Goal: Task Accomplishment & Management: Manage account settings

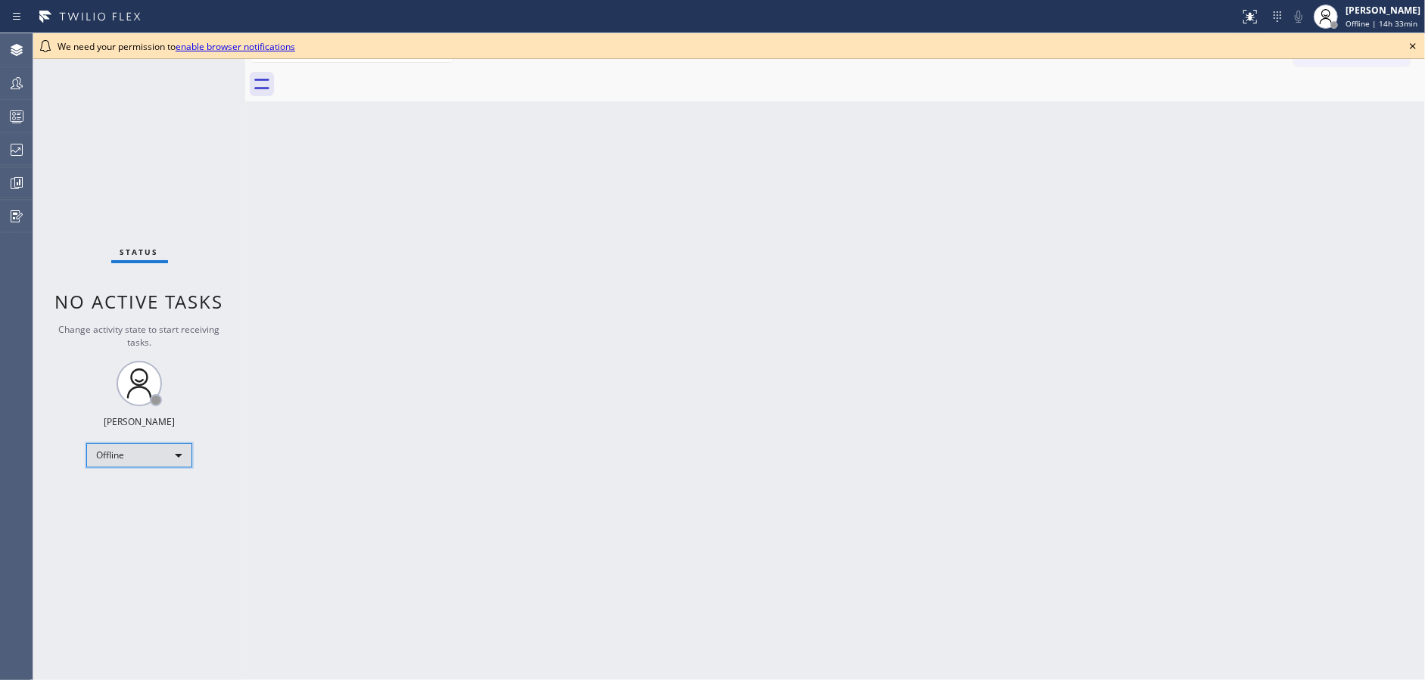
click at [139, 455] on div "Offline" at bounding box center [139, 455] width 106 height 24
click at [135, 491] on li "Available" at bounding box center [138, 494] width 103 height 18
click at [1412, 47] on icon at bounding box center [1413, 46] width 6 height 6
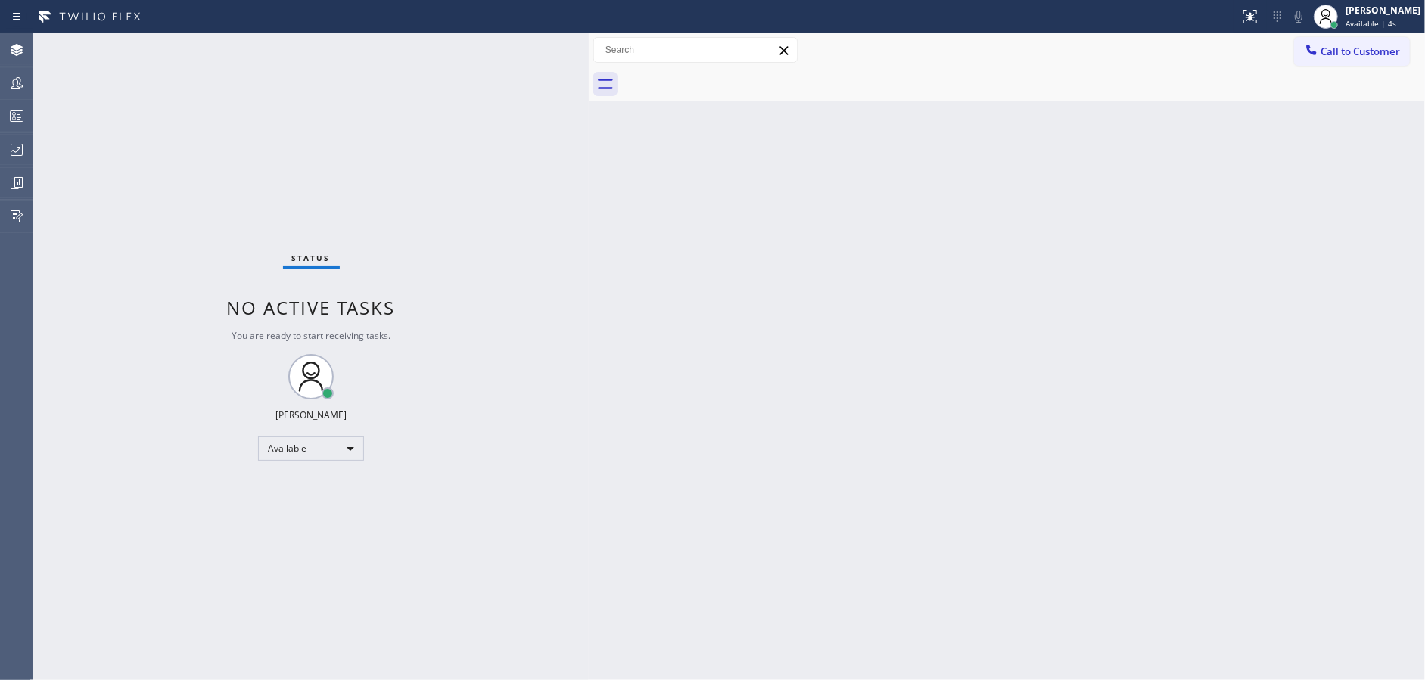
drag, startPoint x: 243, startPoint y: 40, endPoint x: 593, endPoint y: 55, distance: 350.0
click at [589, 55] on div at bounding box center [589, 356] width 0 height 647
click at [303, 454] on div "Available" at bounding box center [314, 449] width 106 height 24
click at [313, 506] on li "Unavailable" at bounding box center [313, 507] width 103 height 18
click at [8, 88] on icon at bounding box center [17, 83] width 18 height 18
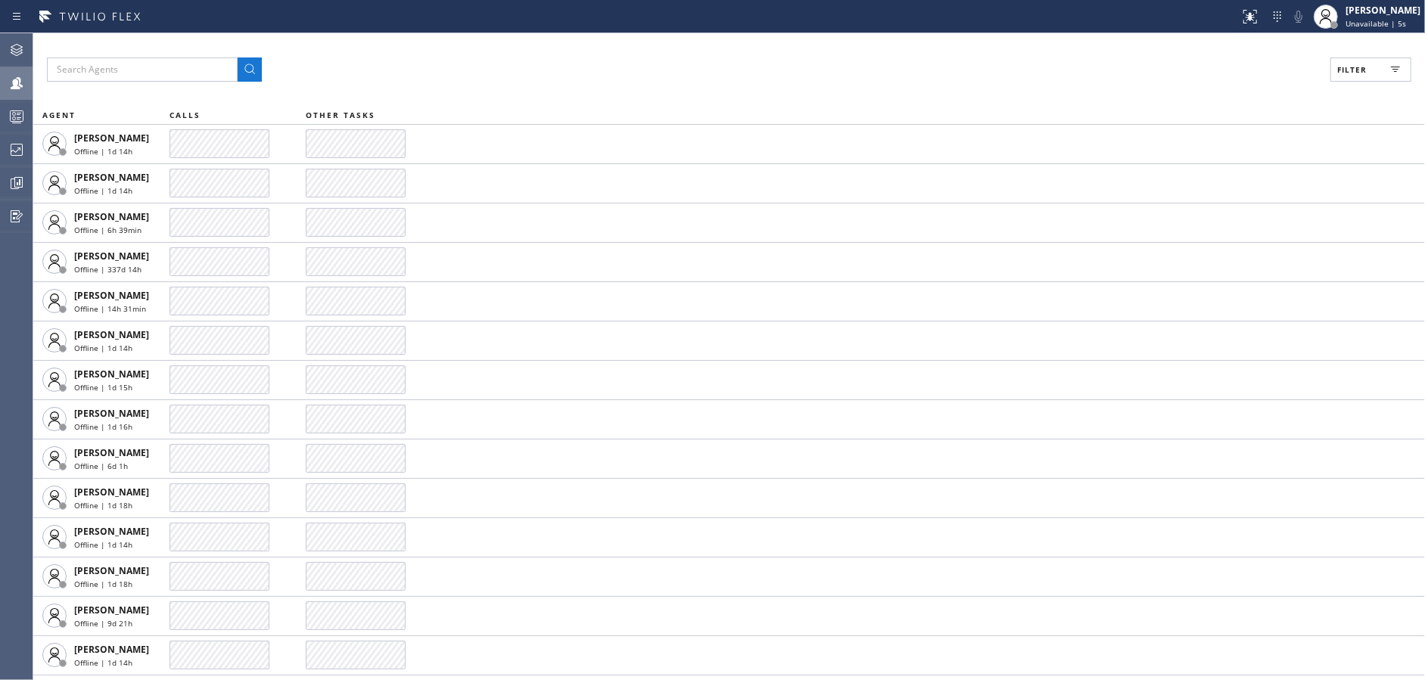
click at [1364, 67] on span "Filter" at bounding box center [1352, 69] width 30 height 11
click at [1208, 179] on input "Available" at bounding box center [1205, 179] width 18 height 18
checkbox input "true"
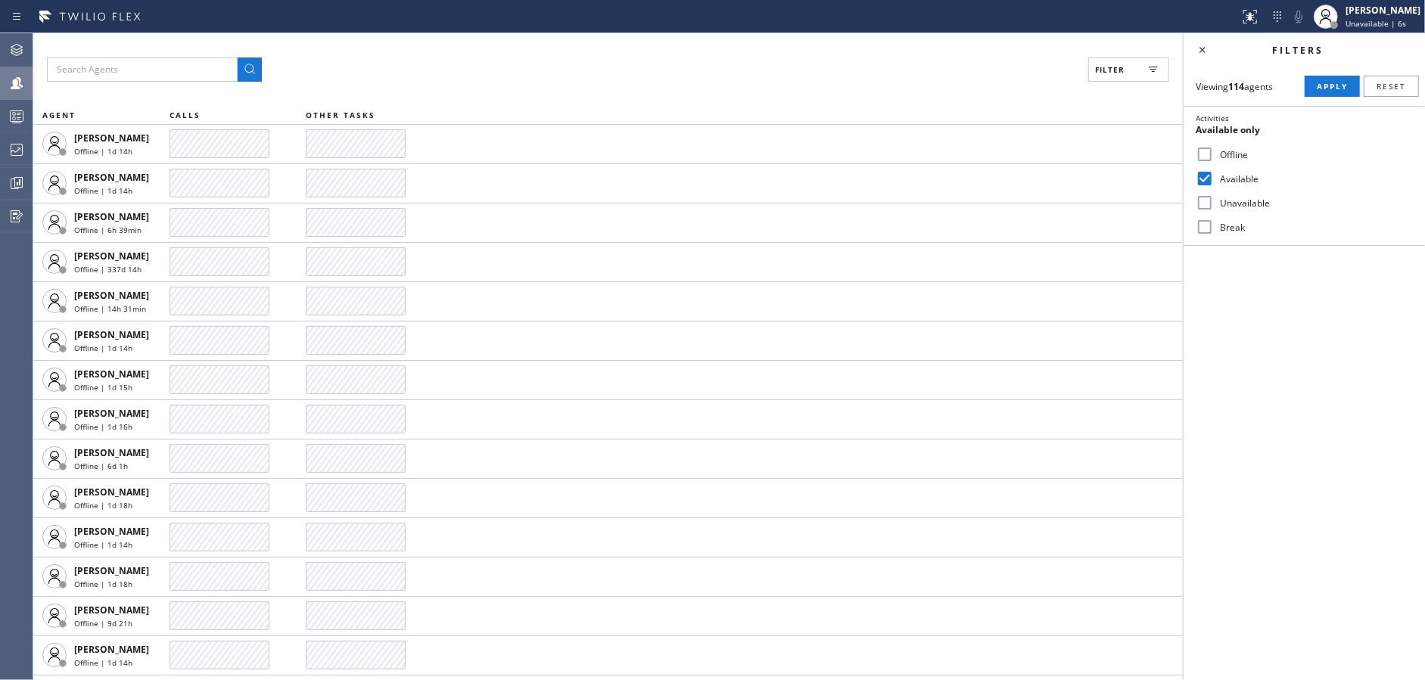
click at [1202, 202] on input "Unavailable" at bounding box center [1205, 203] width 18 height 18
checkbox input "true"
drag, startPoint x: 1206, startPoint y: 224, endPoint x: 1341, endPoint y: 118, distance: 171.4
click at [1215, 217] on div "Break" at bounding box center [1304, 227] width 241 height 24
click at [1206, 226] on input "Break" at bounding box center [1205, 227] width 18 height 18
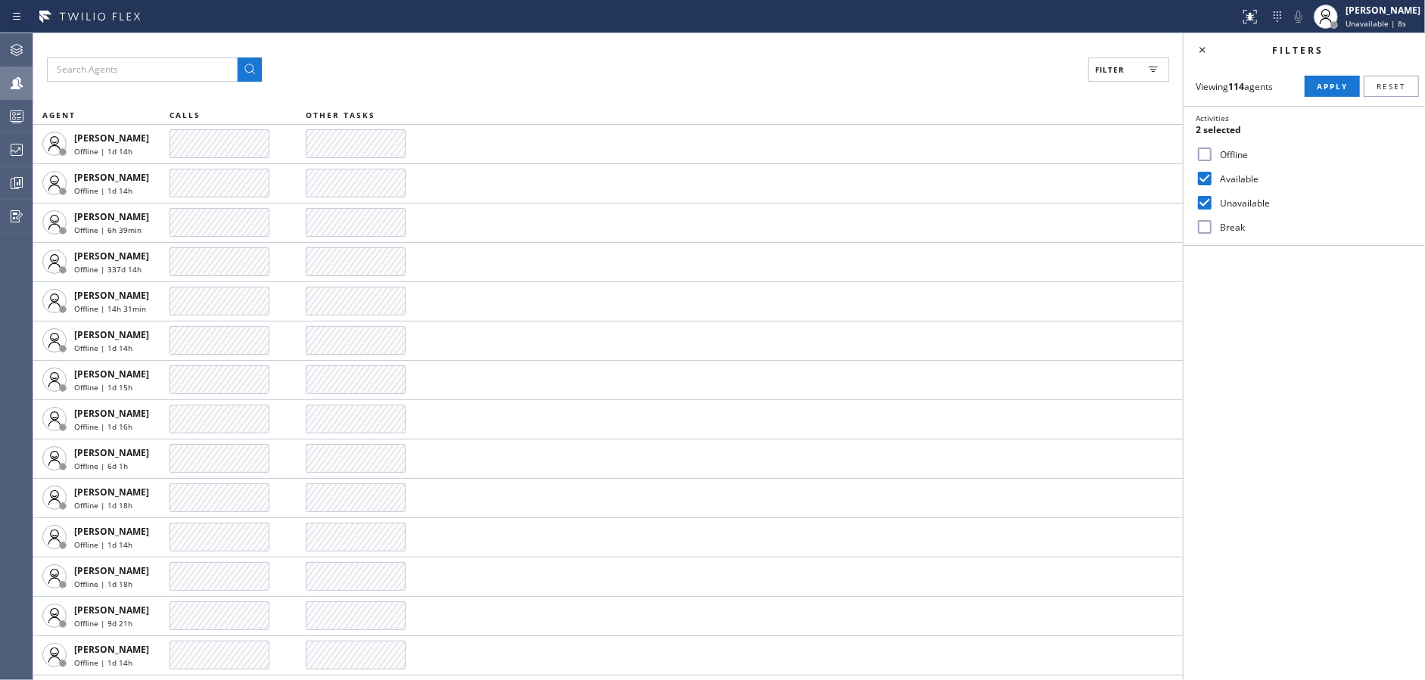
checkbox input "true"
click at [1324, 89] on span "Apply" at bounding box center [1332, 86] width 31 height 11
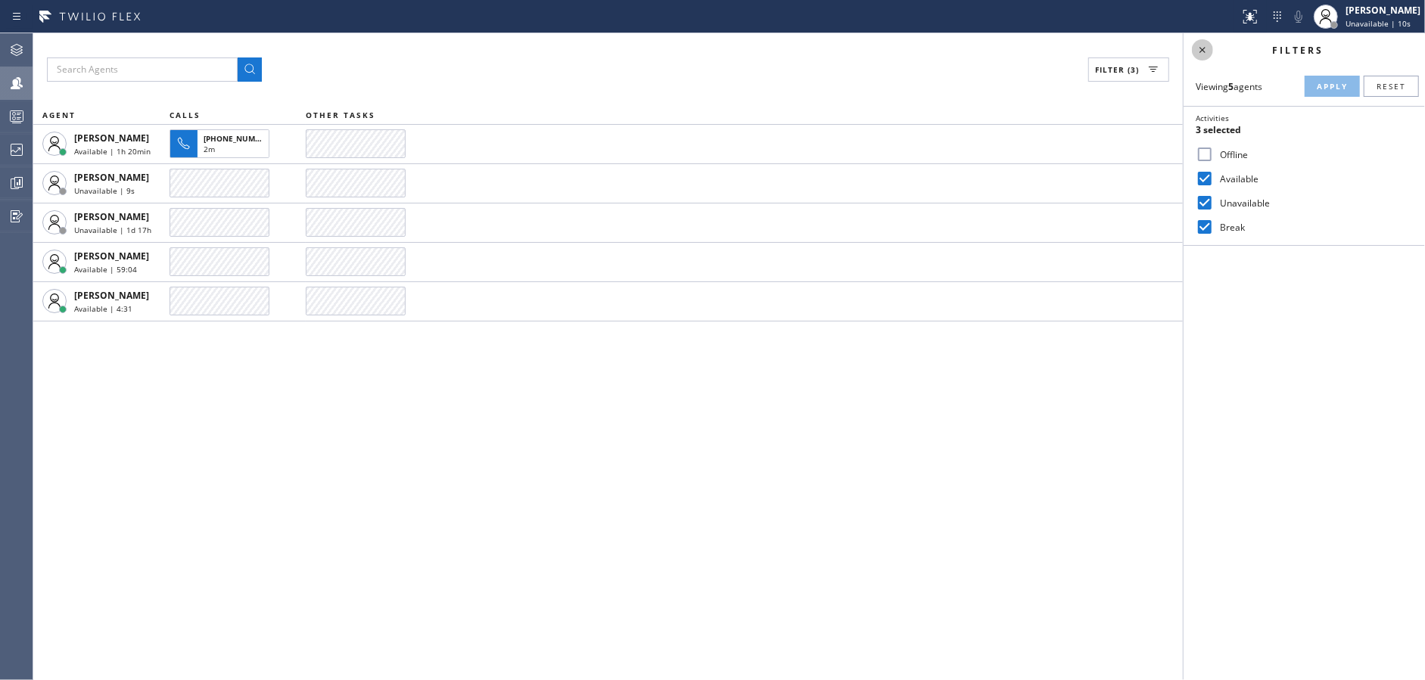
click at [1207, 46] on icon at bounding box center [1202, 50] width 18 height 18
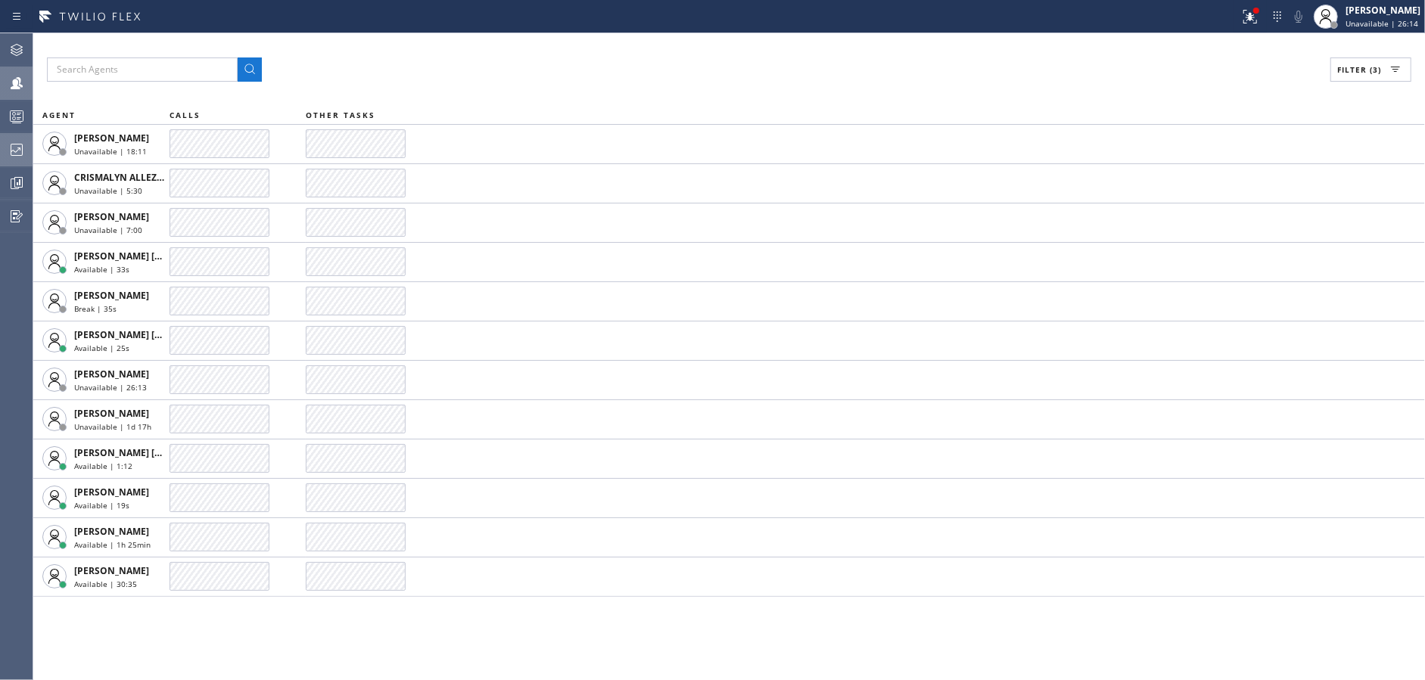
click at [10, 143] on icon at bounding box center [17, 150] width 18 height 18
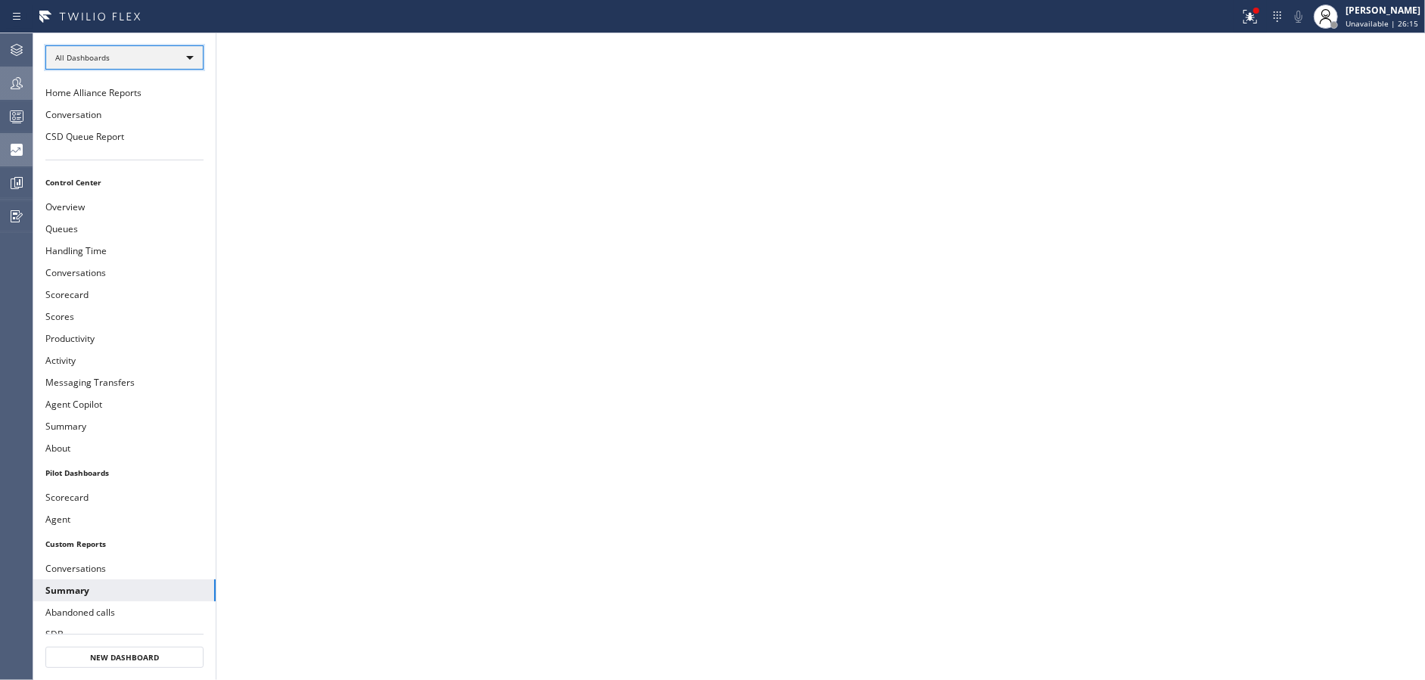
click at [182, 57] on div "All Dashboards" at bounding box center [124, 57] width 158 height 24
click at [141, 147] on li "Custom Reports" at bounding box center [123, 154] width 155 height 18
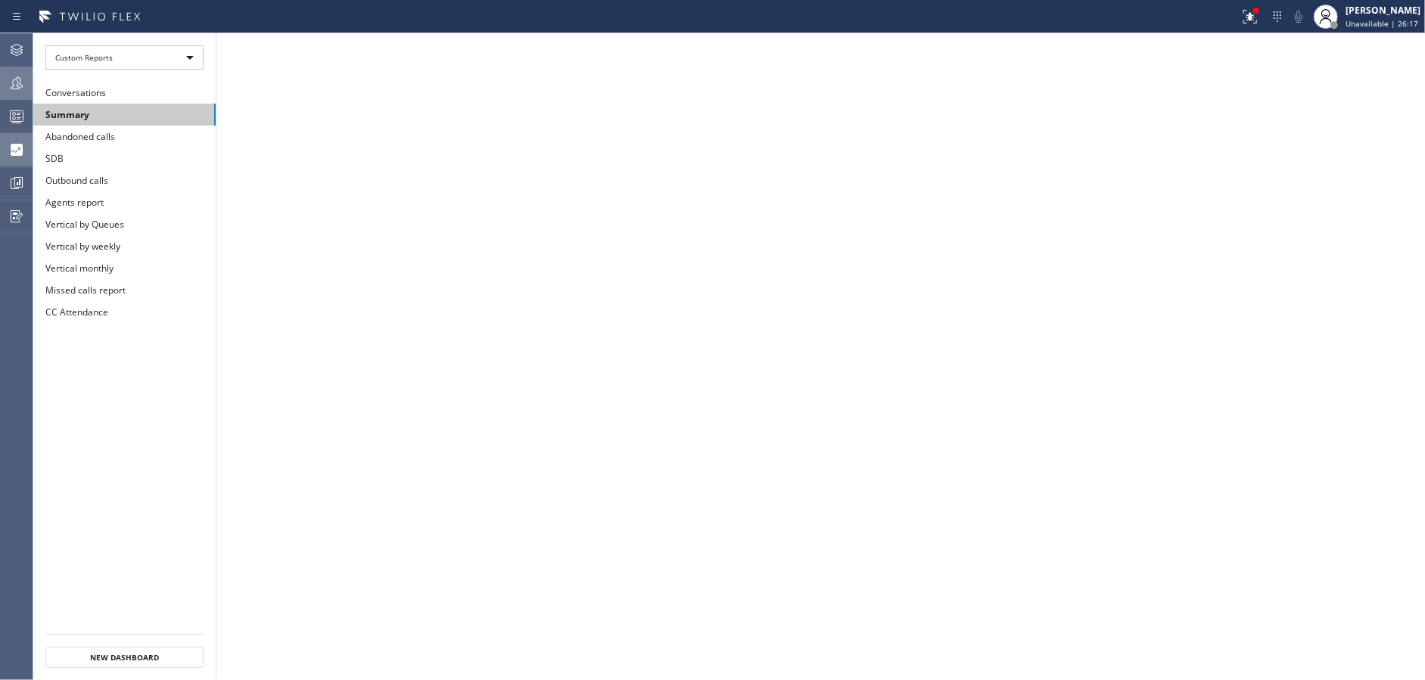
click at [146, 114] on button "Summary" at bounding box center [124, 115] width 182 height 22
click at [1249, 16] on icon at bounding box center [1250, 17] width 18 height 18
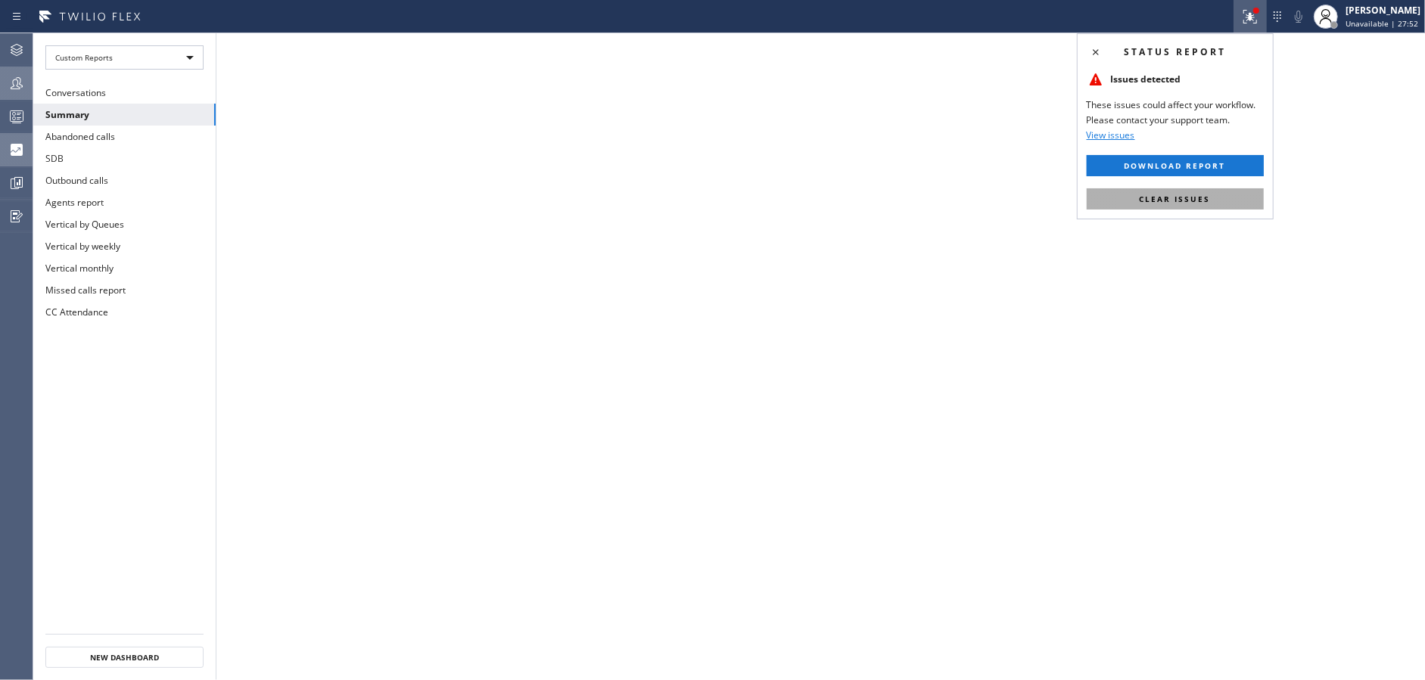
click at [1204, 198] on span "Clear issues" at bounding box center [1175, 199] width 71 height 11
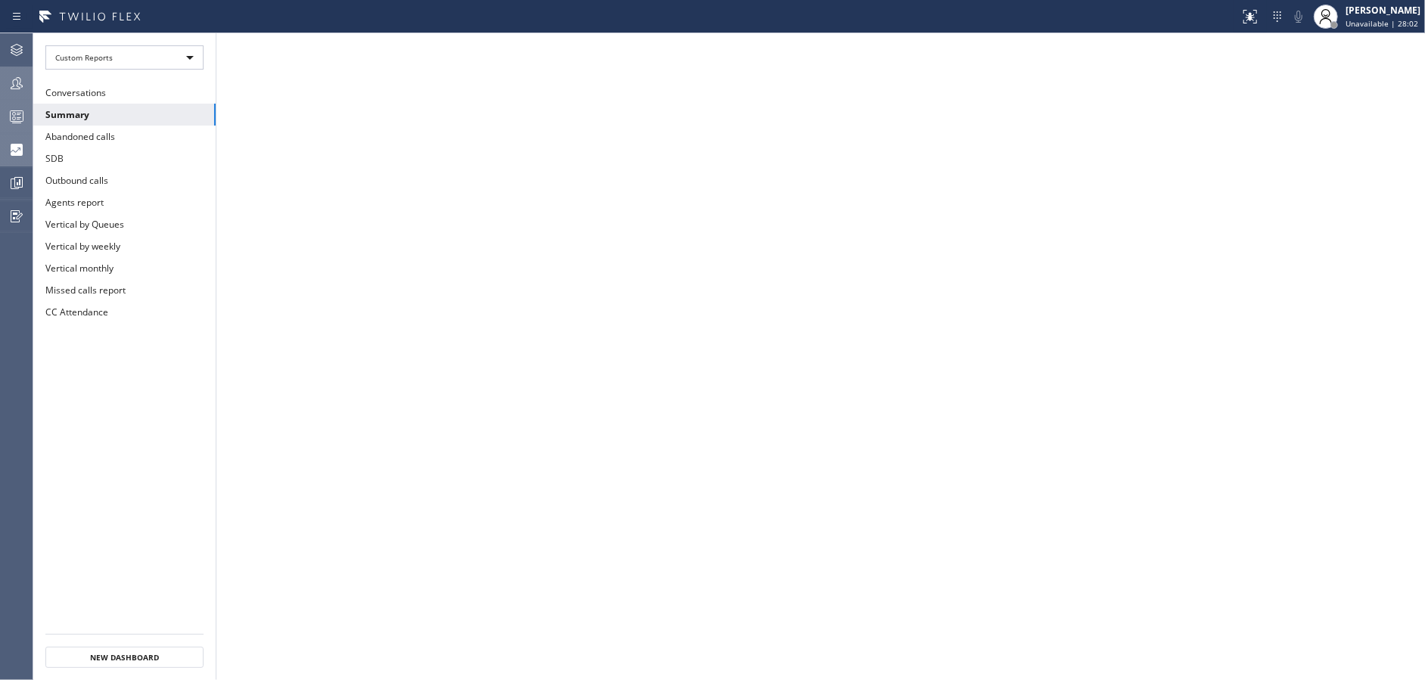
click at [17, 122] on icon at bounding box center [17, 116] width 18 height 18
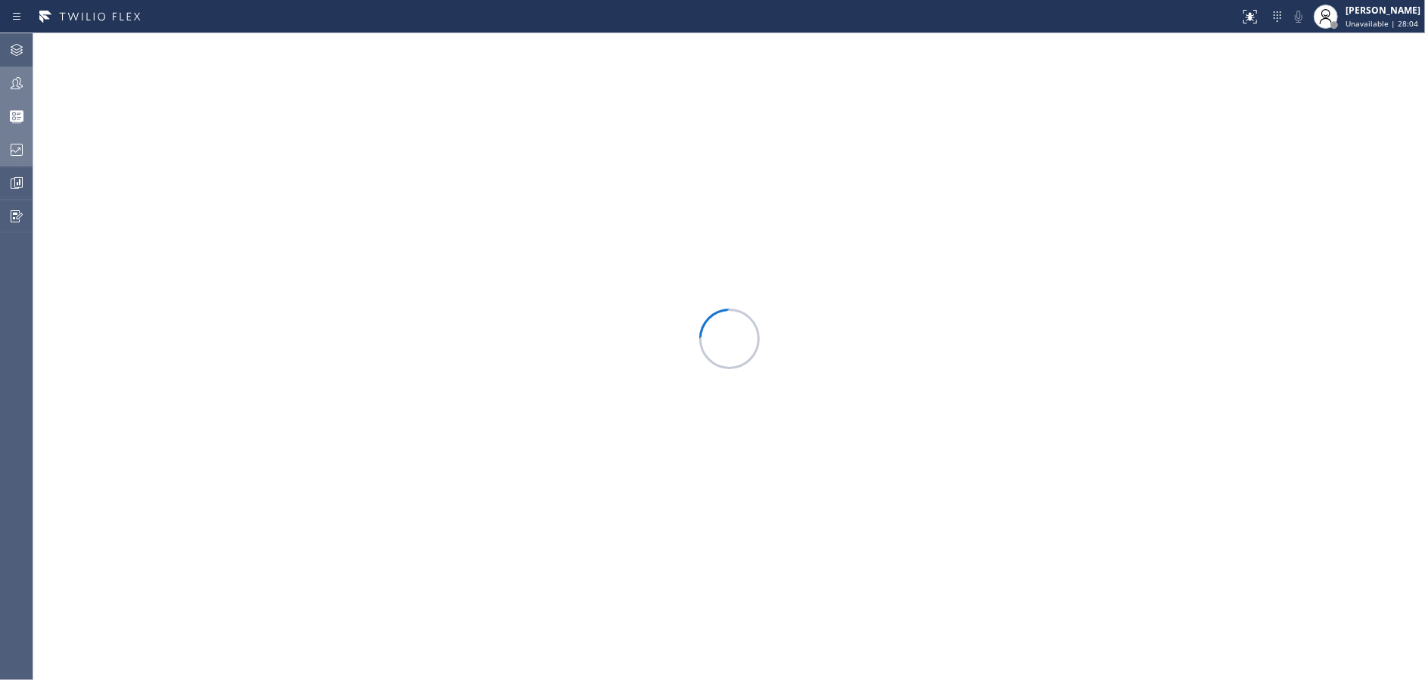
click at [2, 81] on div at bounding box center [16, 83] width 33 height 18
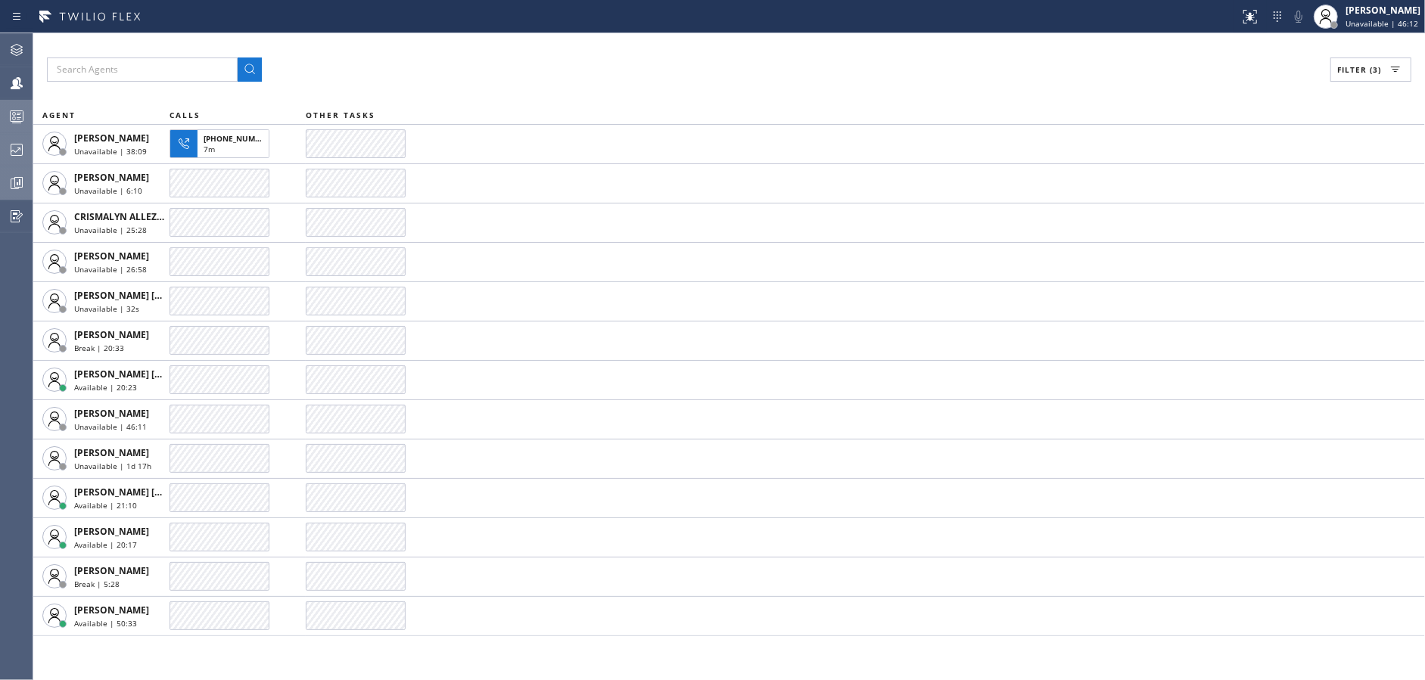
click at [0, 181] on div at bounding box center [16, 183] width 33 height 18
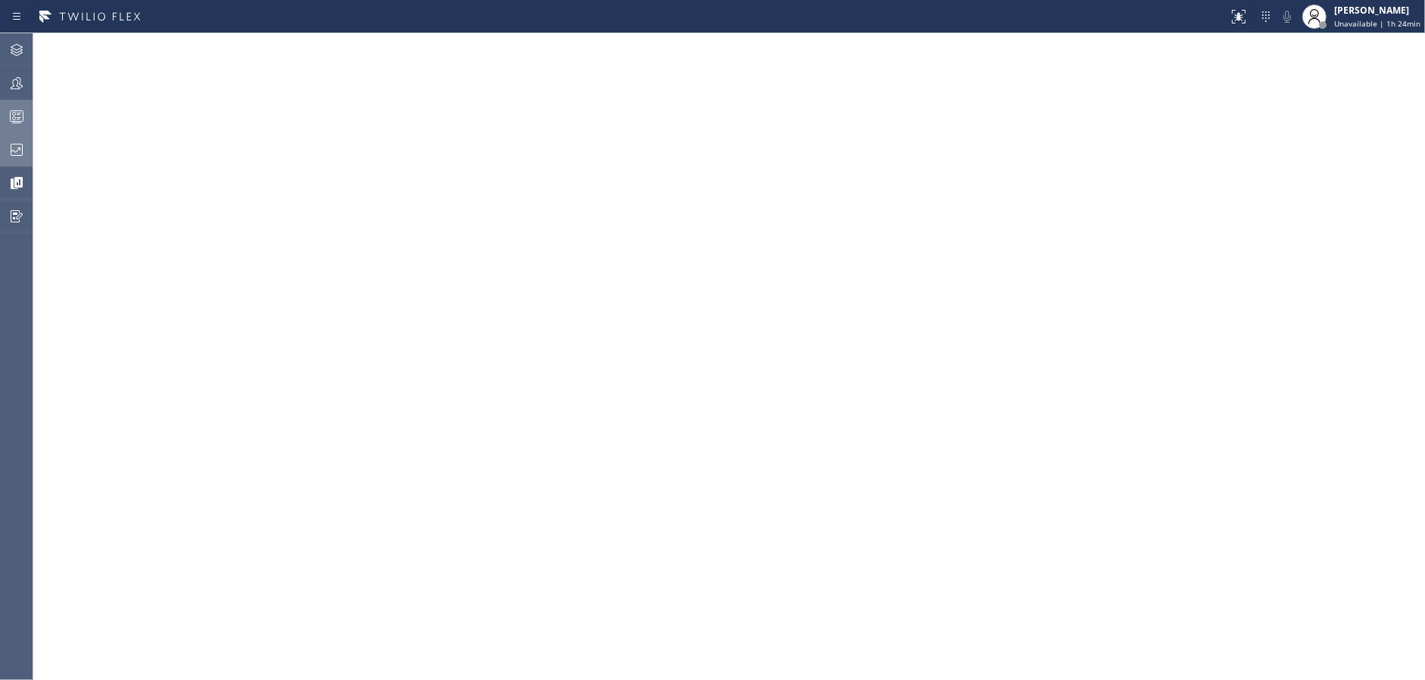
click at [0, 107] on div at bounding box center [16, 116] width 33 height 18
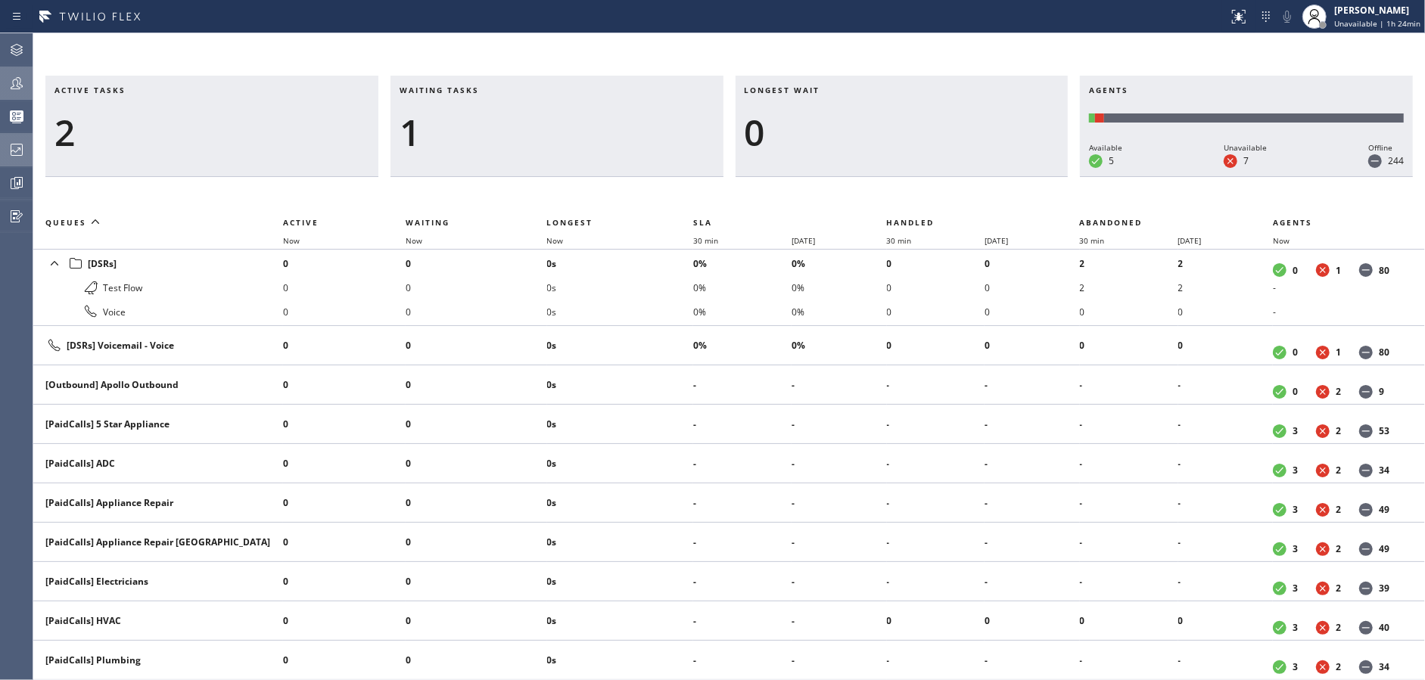
click at [5, 81] on div at bounding box center [16, 83] width 33 height 18
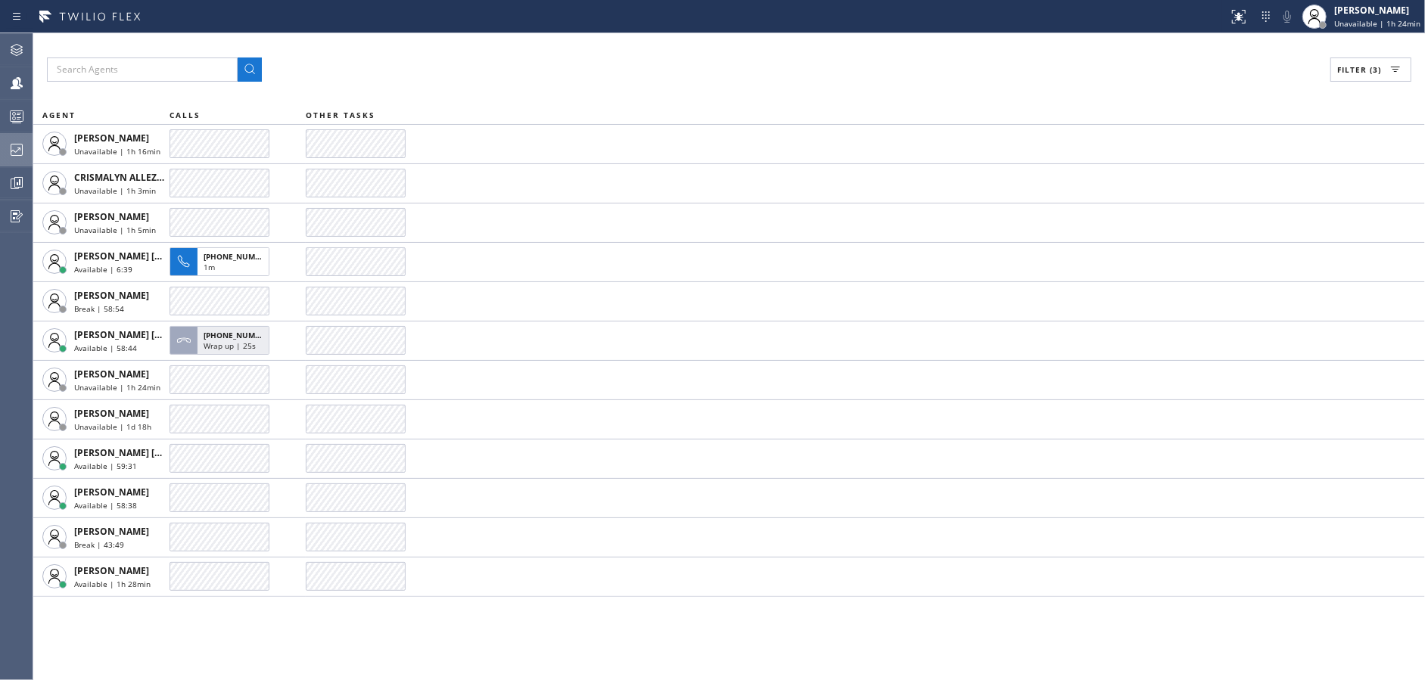
click at [8, 160] on div at bounding box center [16, 150] width 33 height 30
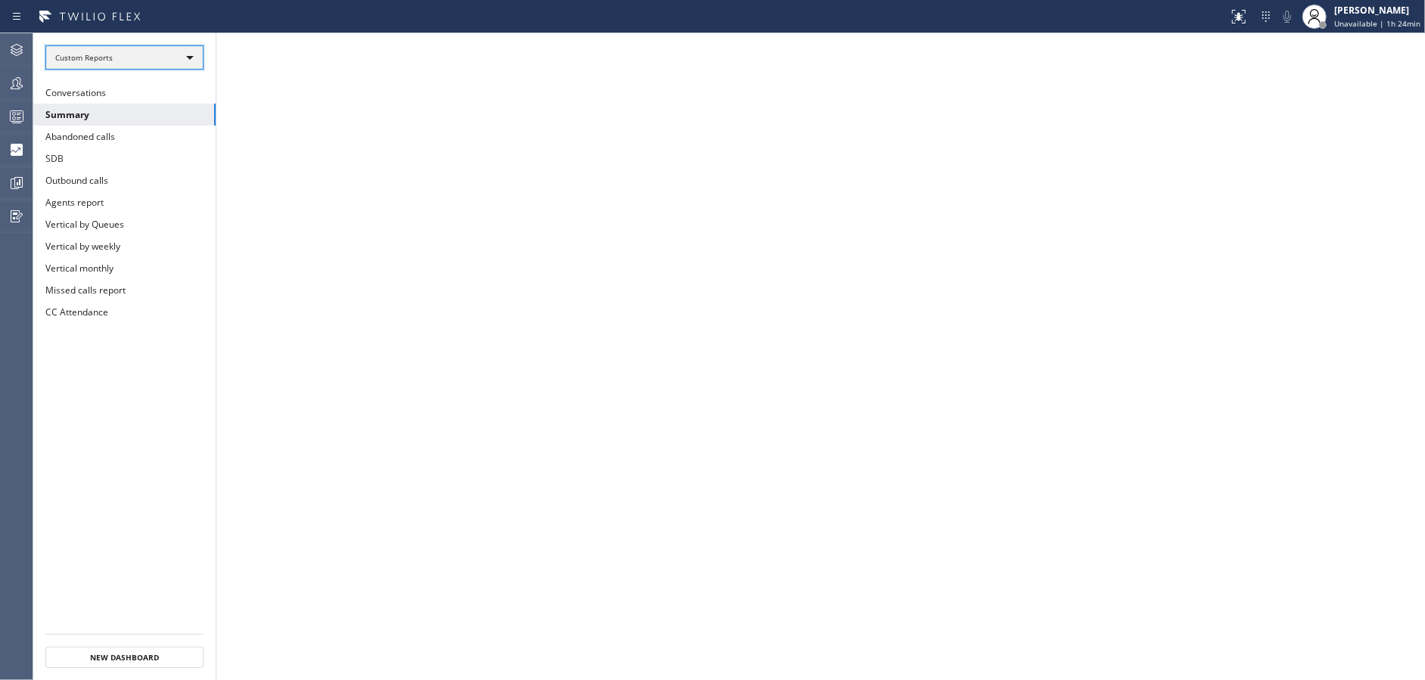
click at [150, 45] on div "Custom Reports" at bounding box center [124, 57] width 158 height 24
click at [161, 149] on li "Custom Reports" at bounding box center [123, 154] width 155 height 18
click at [176, 120] on button "Summary" at bounding box center [124, 115] width 182 height 22
click at [0, 70] on div at bounding box center [16, 83] width 33 height 30
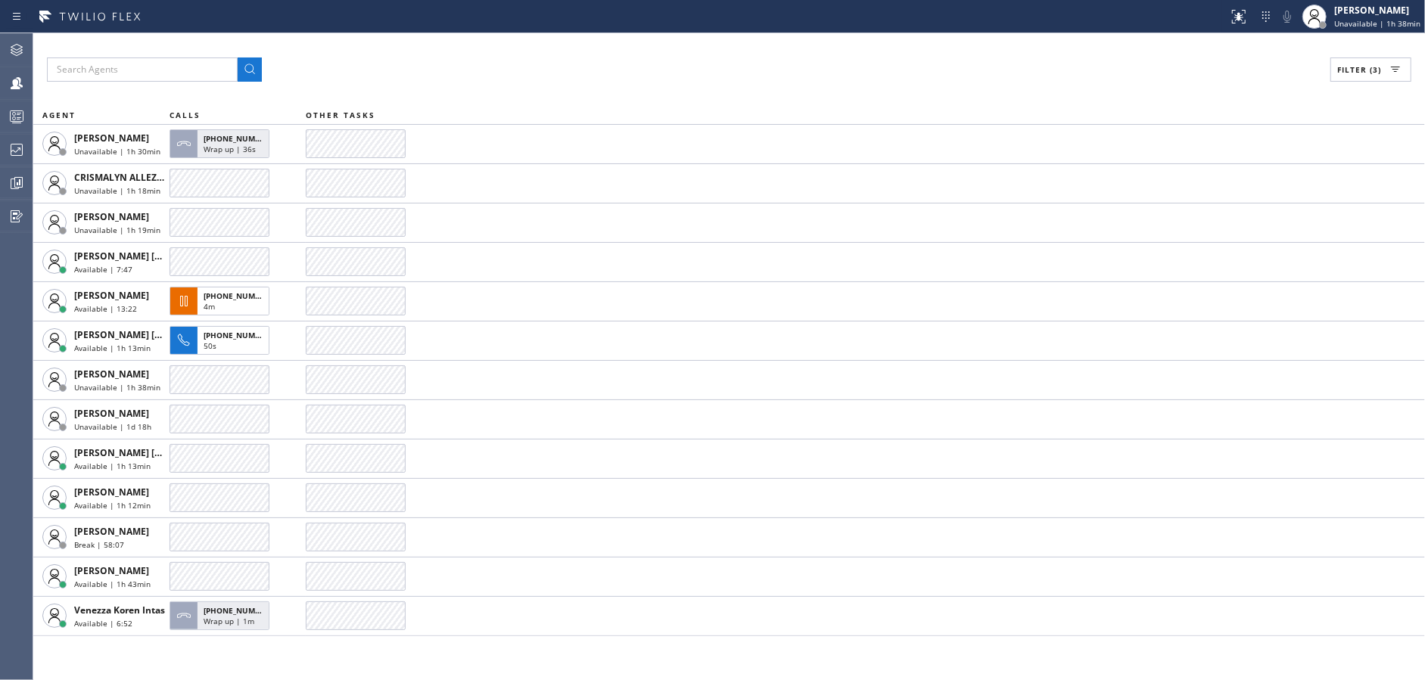
click at [447, 82] on div "Filter (3) AGENT CALLS OTHER TASKS [PERSON_NAME] Unavailable | 1h 30min [PHONE_…" at bounding box center [729, 356] width 1392 height 647
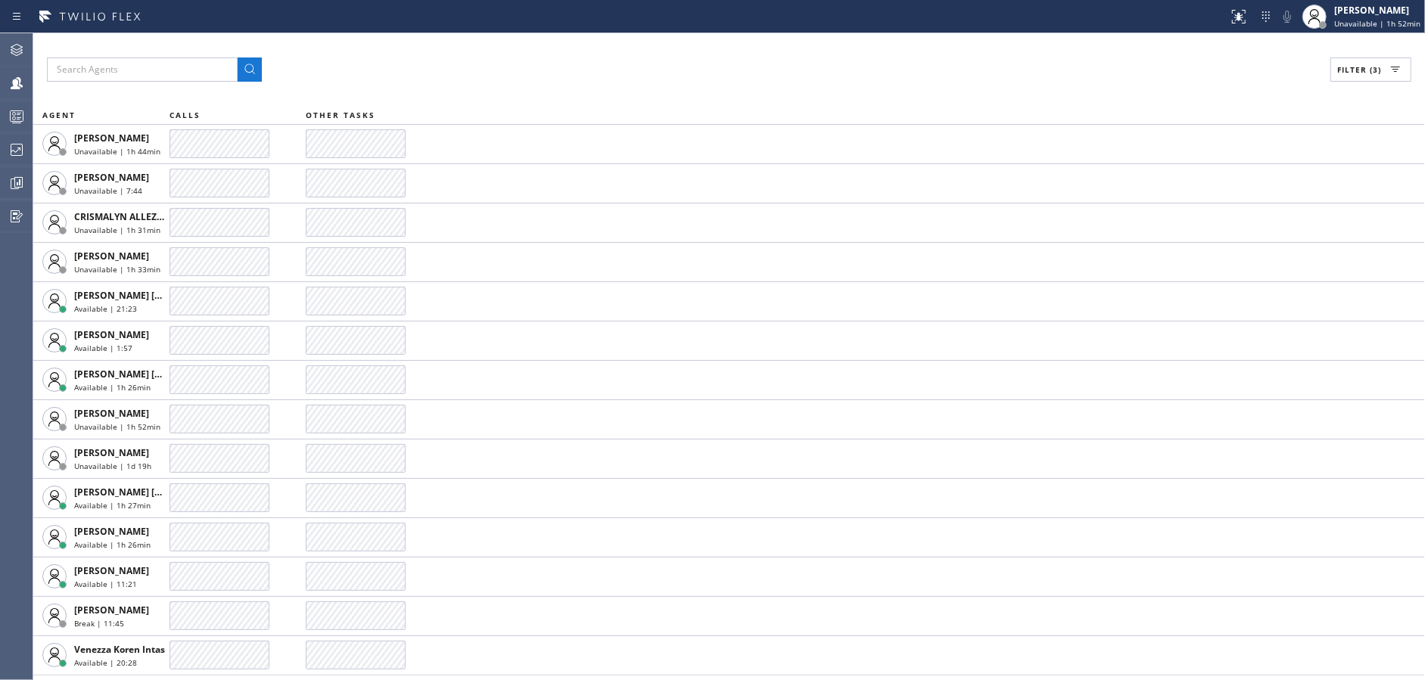
click at [468, 76] on div "Filter (3)" at bounding box center [729, 70] width 1364 height 24
click at [493, 61] on div "Filter (3)" at bounding box center [729, 70] width 1364 height 24
click at [471, 90] on div "Filter (3) AGENT CALLS OTHER TASKS [PERSON_NAME] Unavailable | 1h 44min [PERSON…" at bounding box center [729, 356] width 1392 height 647
click at [543, 54] on div "Filter (3) AGENT CALLS OTHER TASKS [PERSON_NAME] Unavailable | 1h 46min [PERSON…" at bounding box center [729, 356] width 1392 height 647
click at [0, 170] on div at bounding box center [16, 183] width 33 height 30
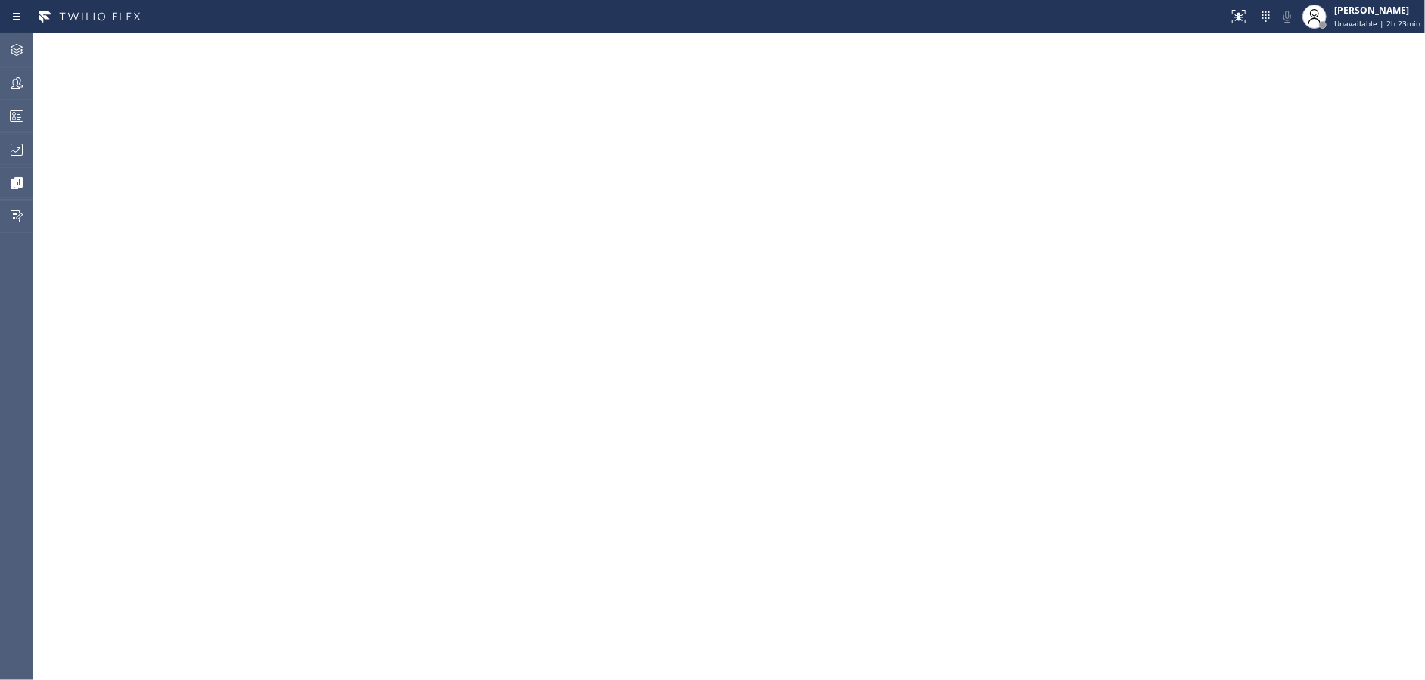
click at [0, 142] on div at bounding box center [16, 150] width 33 height 18
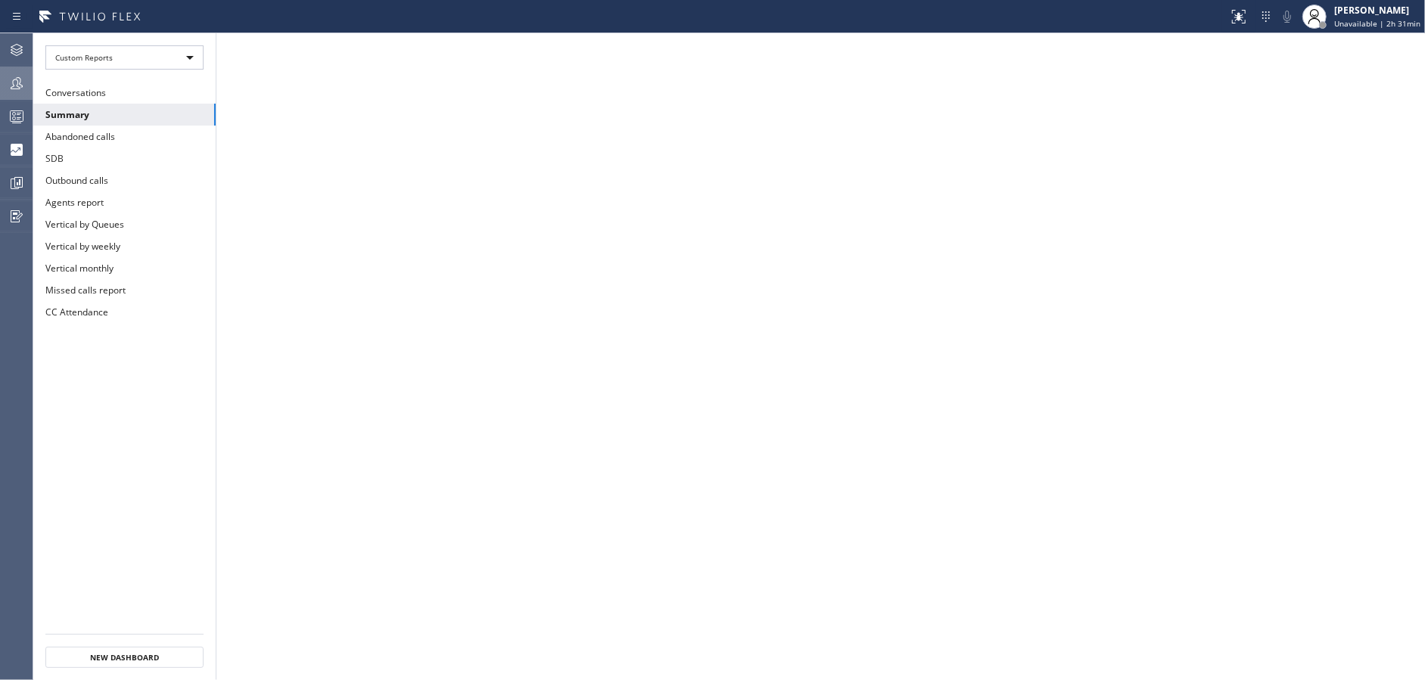
click at [0, 85] on div at bounding box center [16, 83] width 33 height 18
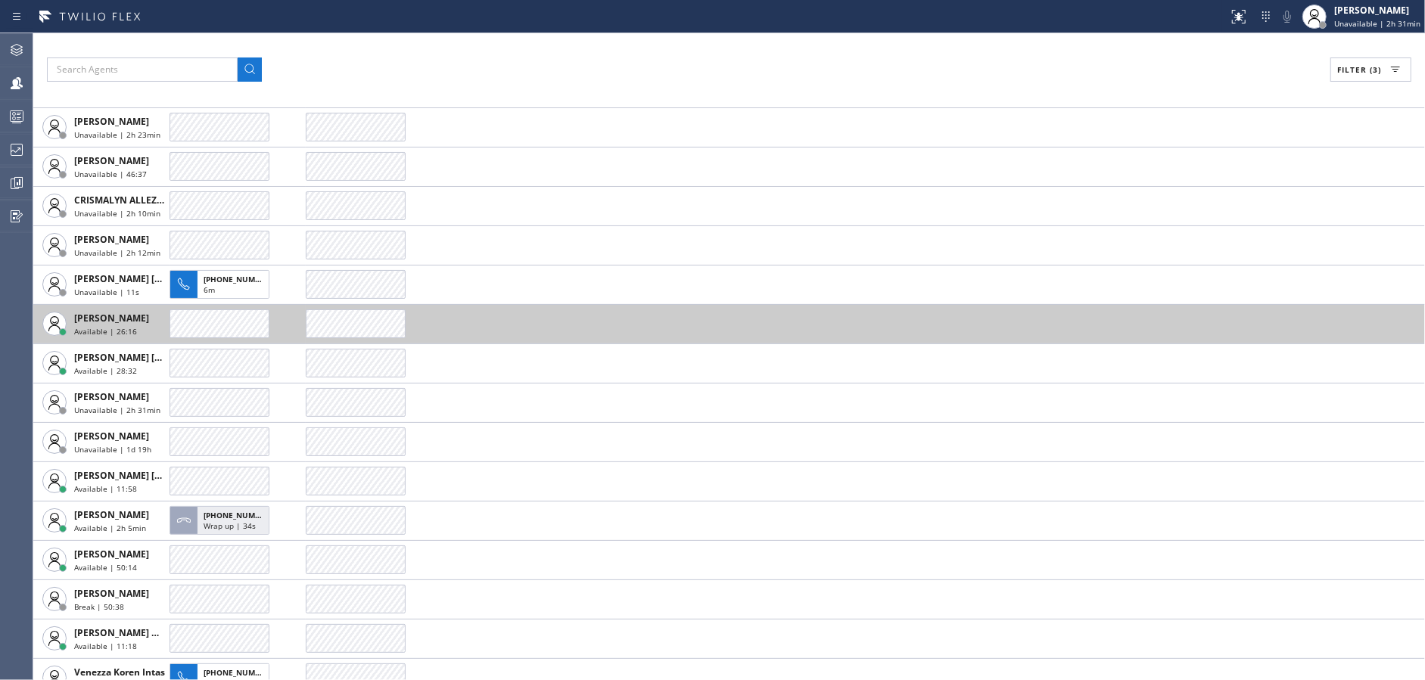
scroll to position [34, 0]
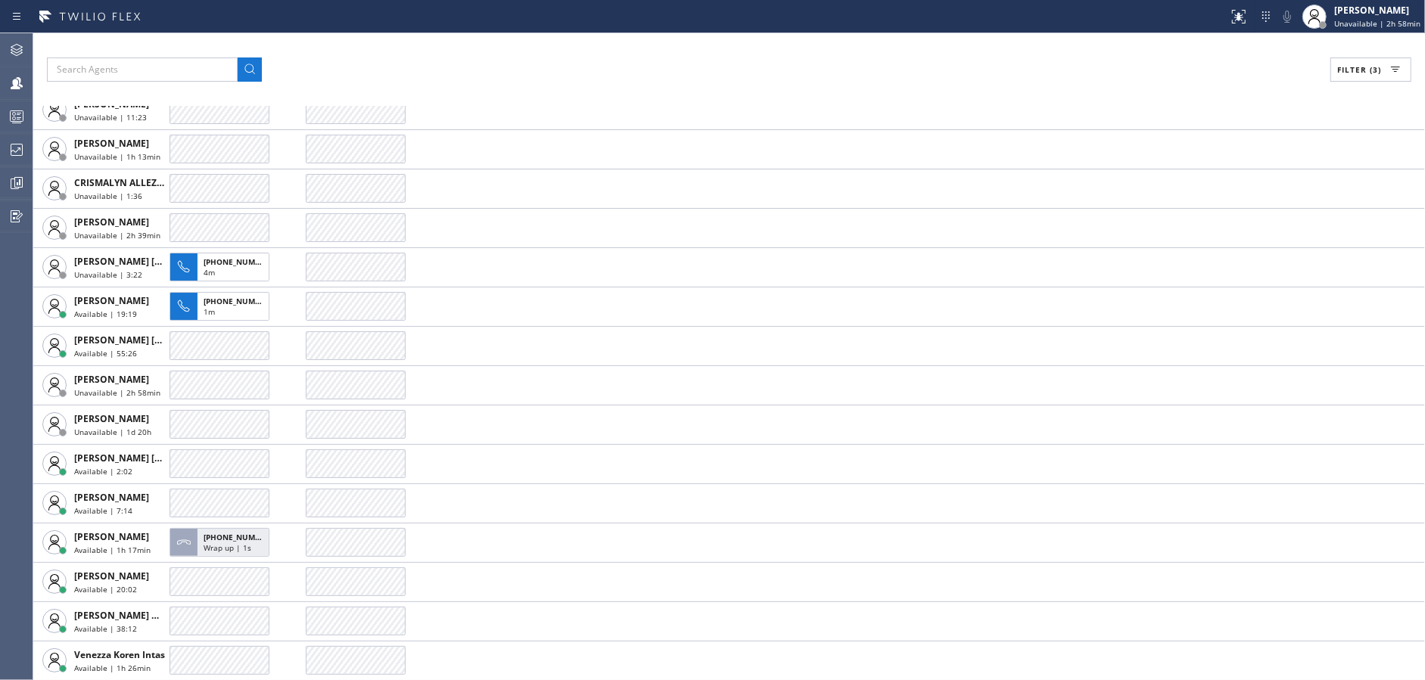
click at [476, 53] on div "Filter (3) AGENT CALLS OTHER TASKS [PERSON_NAME] Unavailable | 11:23 [PERSON_NA…" at bounding box center [729, 356] width 1392 height 647
click at [747, 56] on div "Filter (3) AGENT CALLS OTHER TASKS [PERSON_NAME] Unavailable | 11:40 [PERSON_NA…" at bounding box center [729, 356] width 1392 height 647
click at [695, 35] on div "Filter (3) AGENT CALLS OTHER TASKS [PERSON_NAME] Unavailable | 11:52 [PERSON_NA…" at bounding box center [729, 356] width 1392 height 647
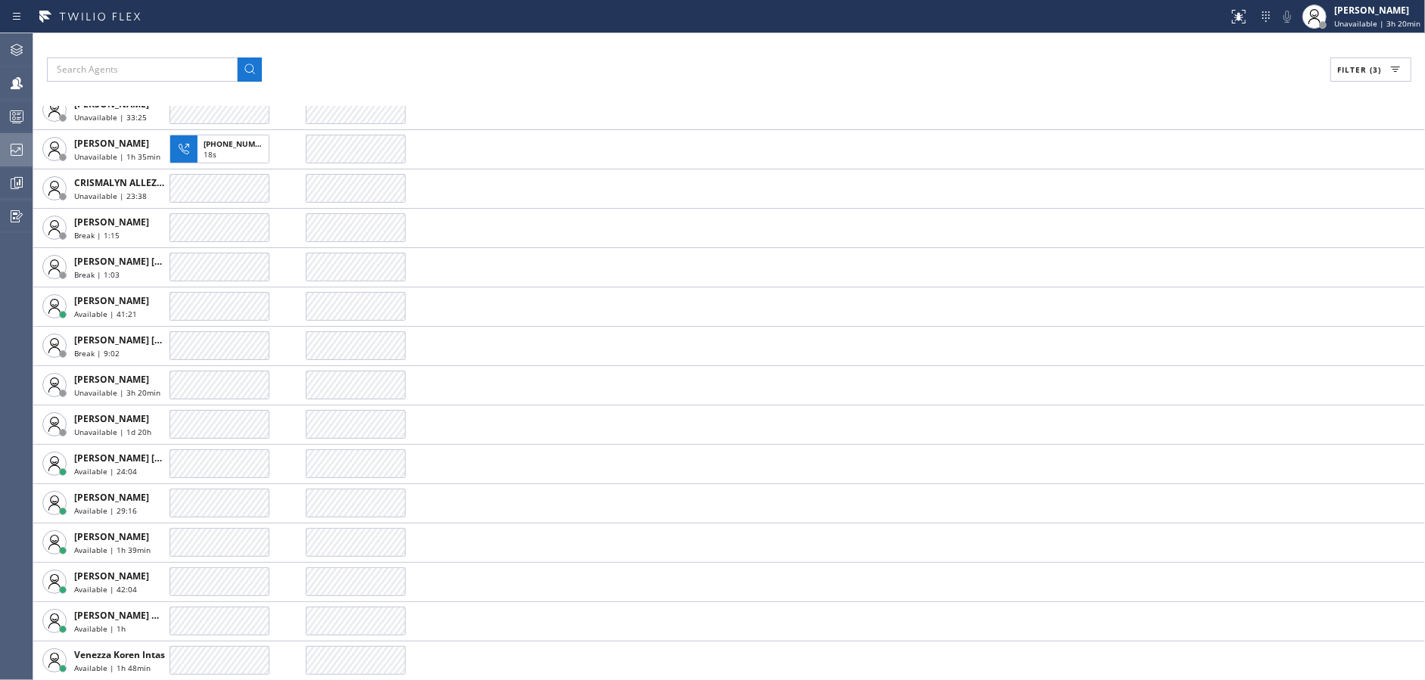
click at [14, 141] on icon at bounding box center [17, 150] width 18 height 18
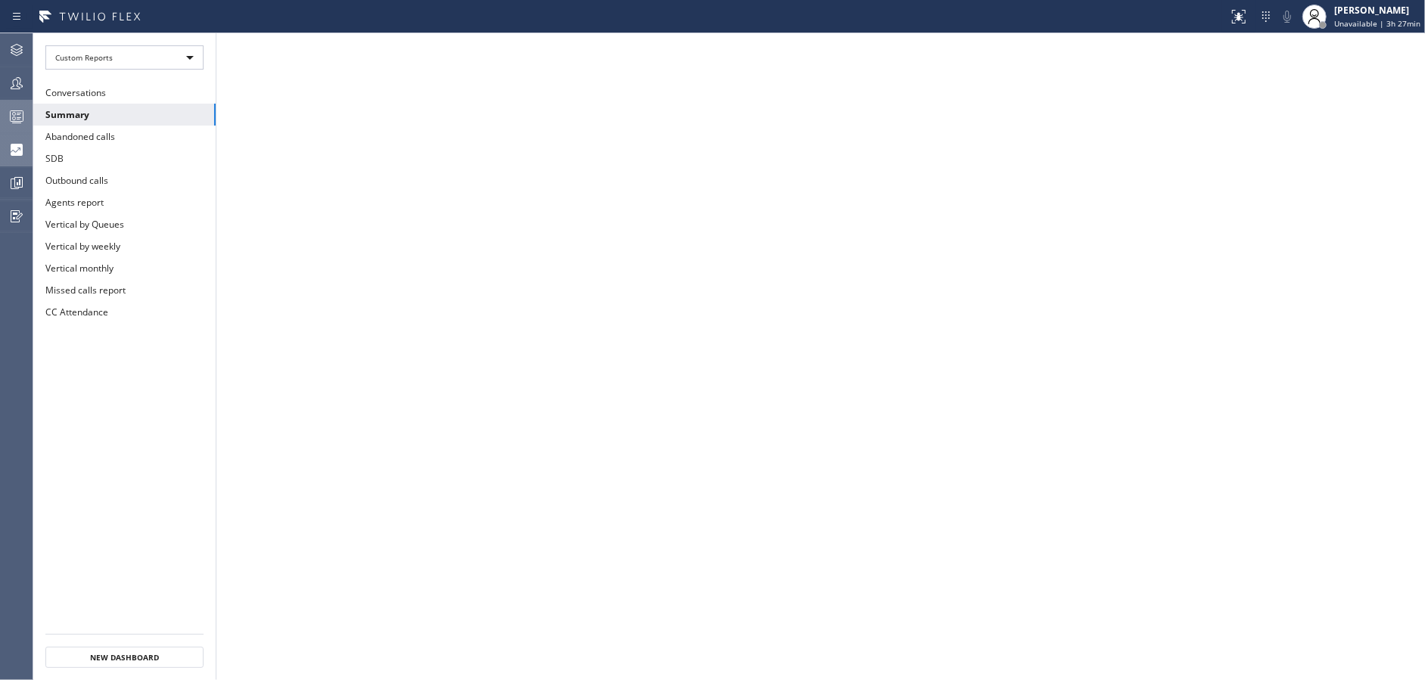
click at [9, 114] on icon at bounding box center [17, 116] width 18 height 18
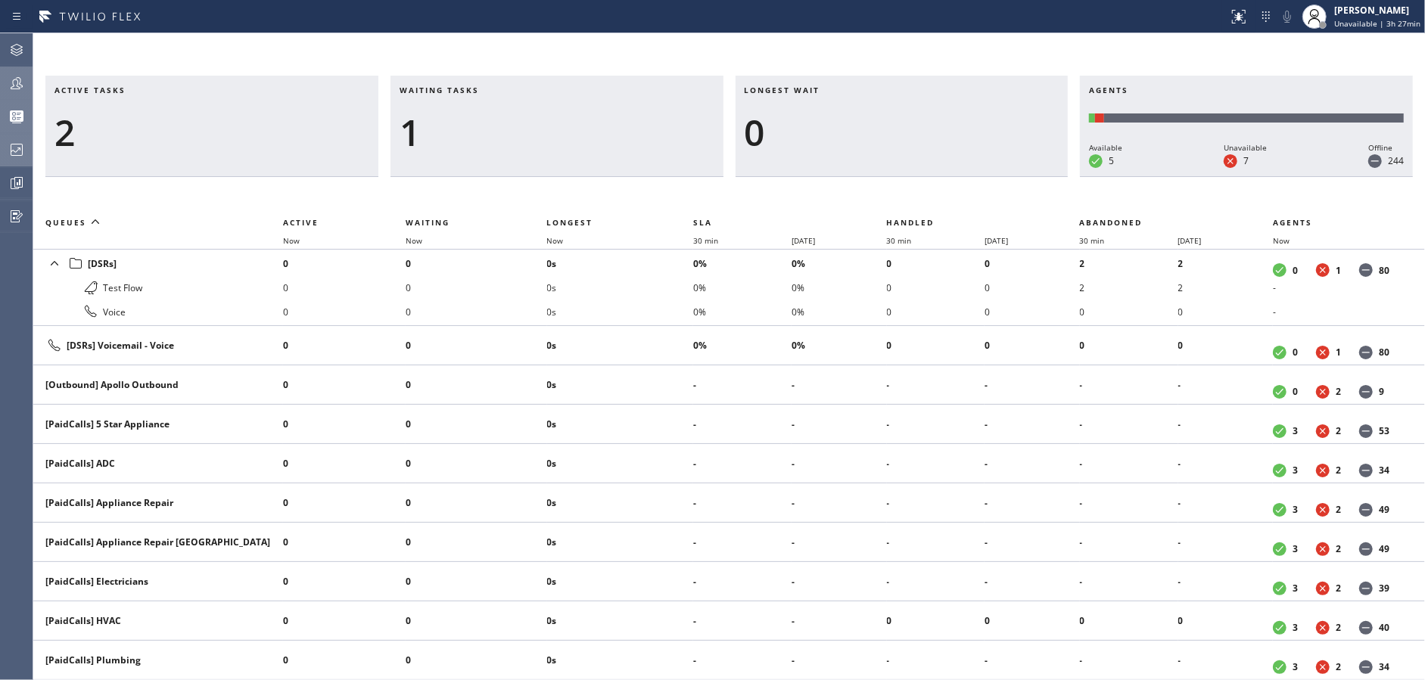
click at [8, 86] on icon at bounding box center [17, 83] width 18 height 18
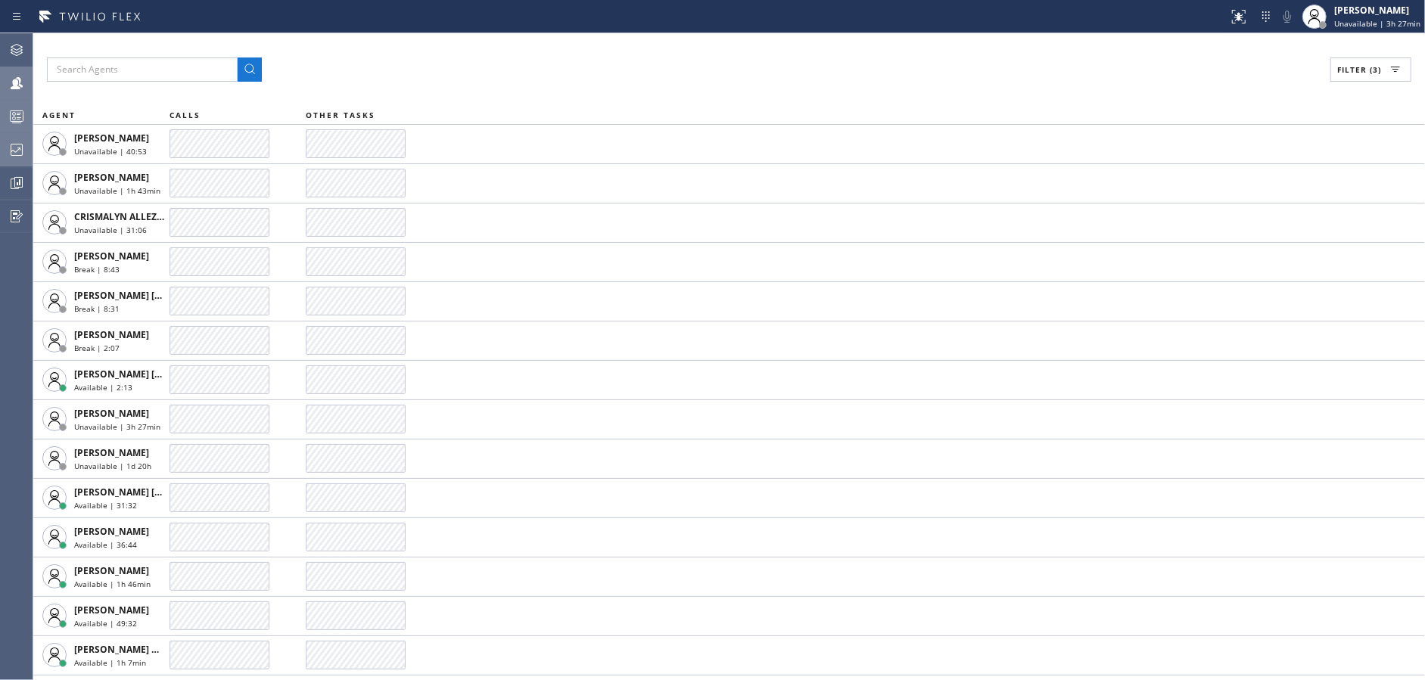
click at [1381, 64] on button "Filter (3)" at bounding box center [1370, 70] width 81 height 24
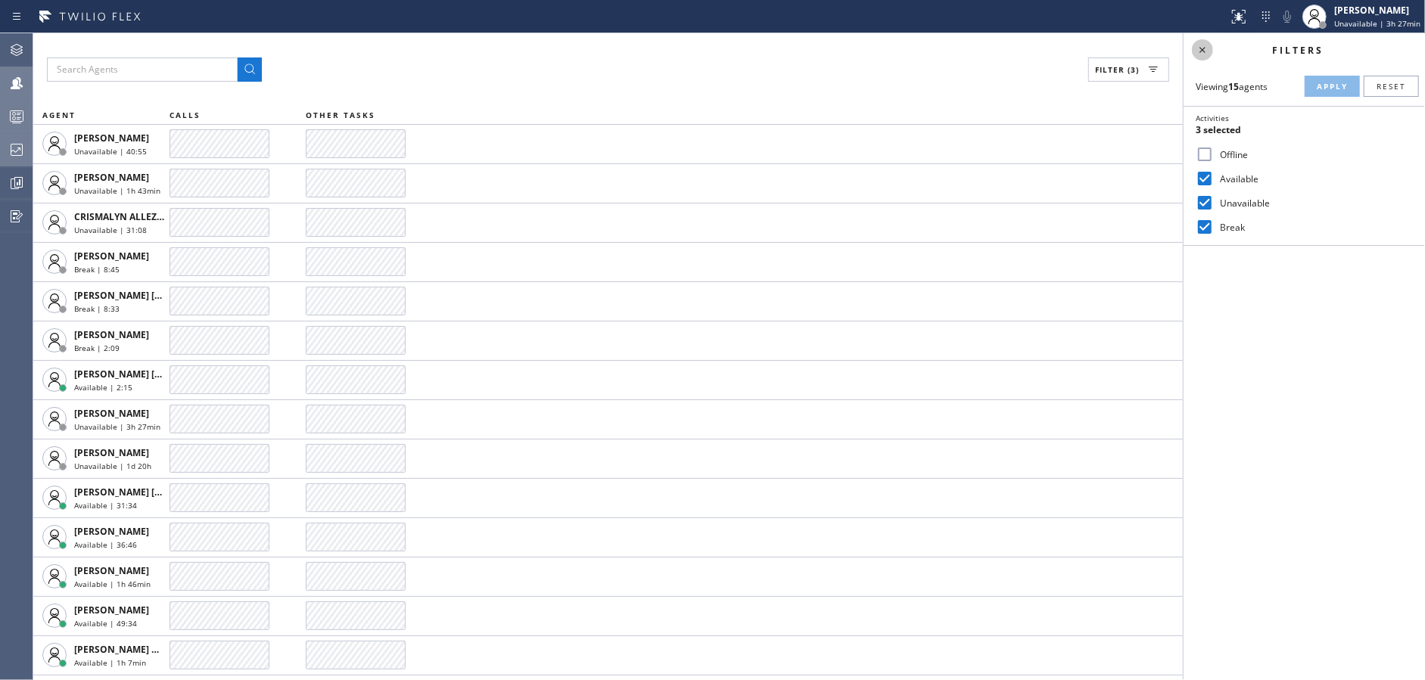
click at [1196, 45] on icon at bounding box center [1202, 50] width 18 height 18
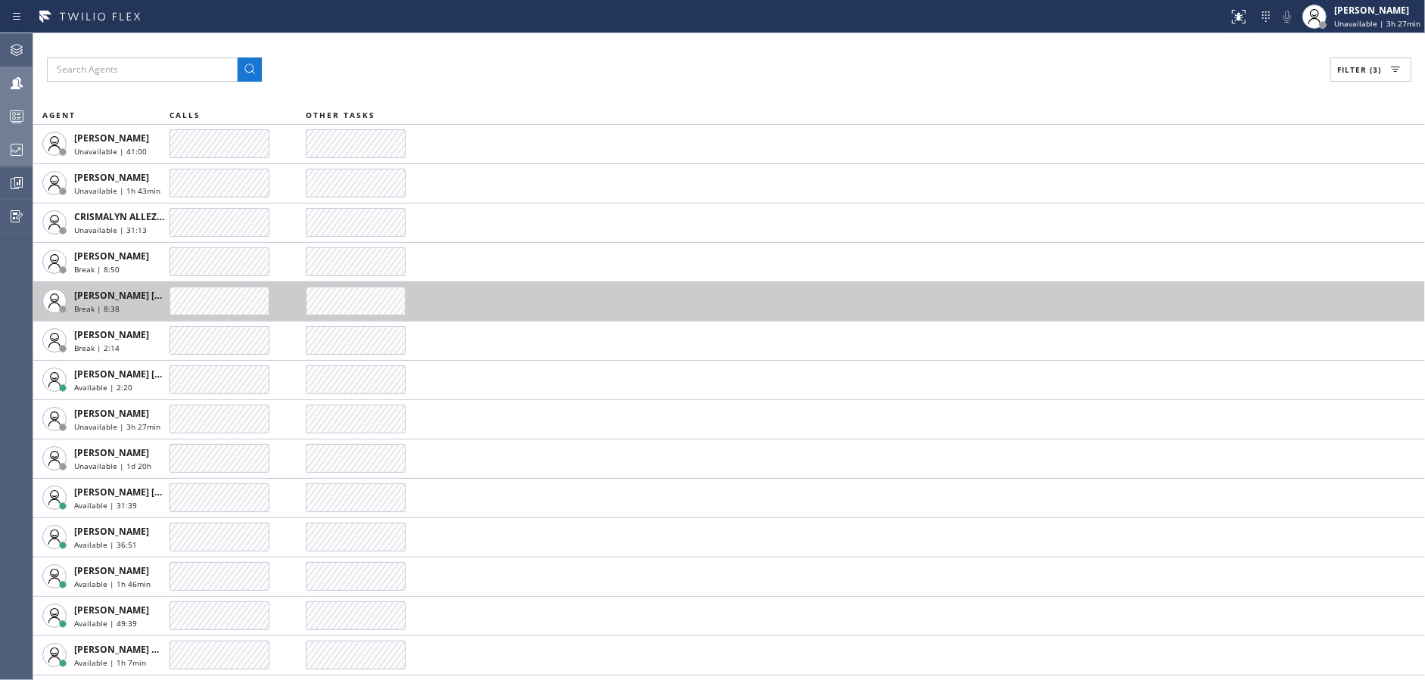
scroll to position [34, 0]
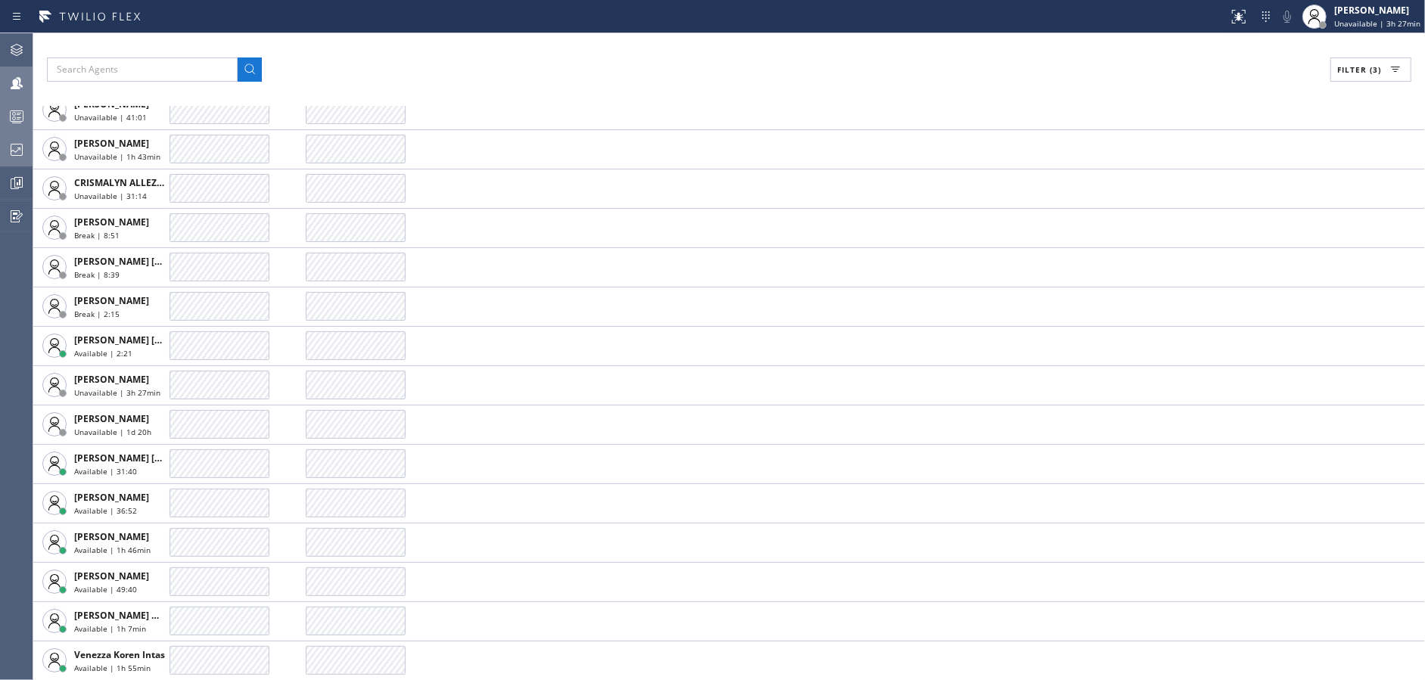
click at [1359, 66] on span "Filter (3)" at bounding box center [1359, 69] width 44 height 11
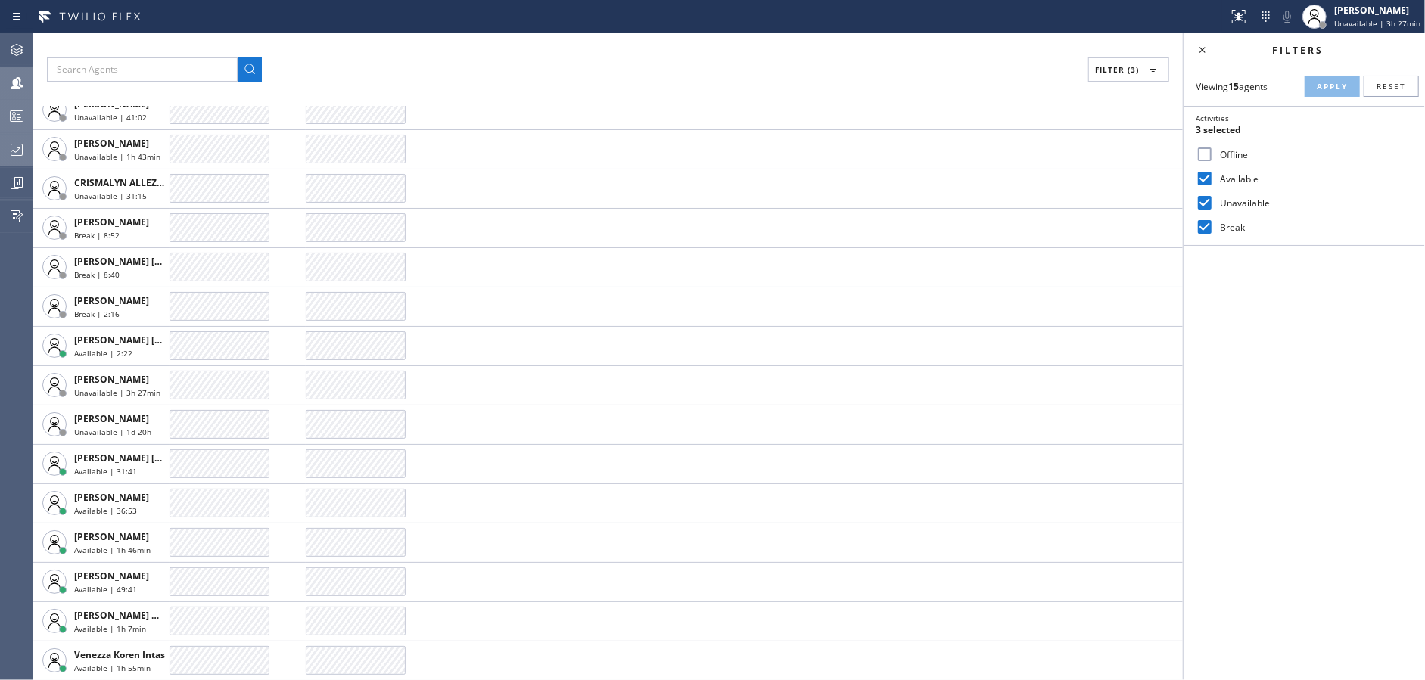
click at [1204, 196] on input "Unavailable" at bounding box center [1205, 203] width 18 height 18
checkbox input "false"
click at [1336, 81] on span "Apply" at bounding box center [1332, 86] width 31 height 11
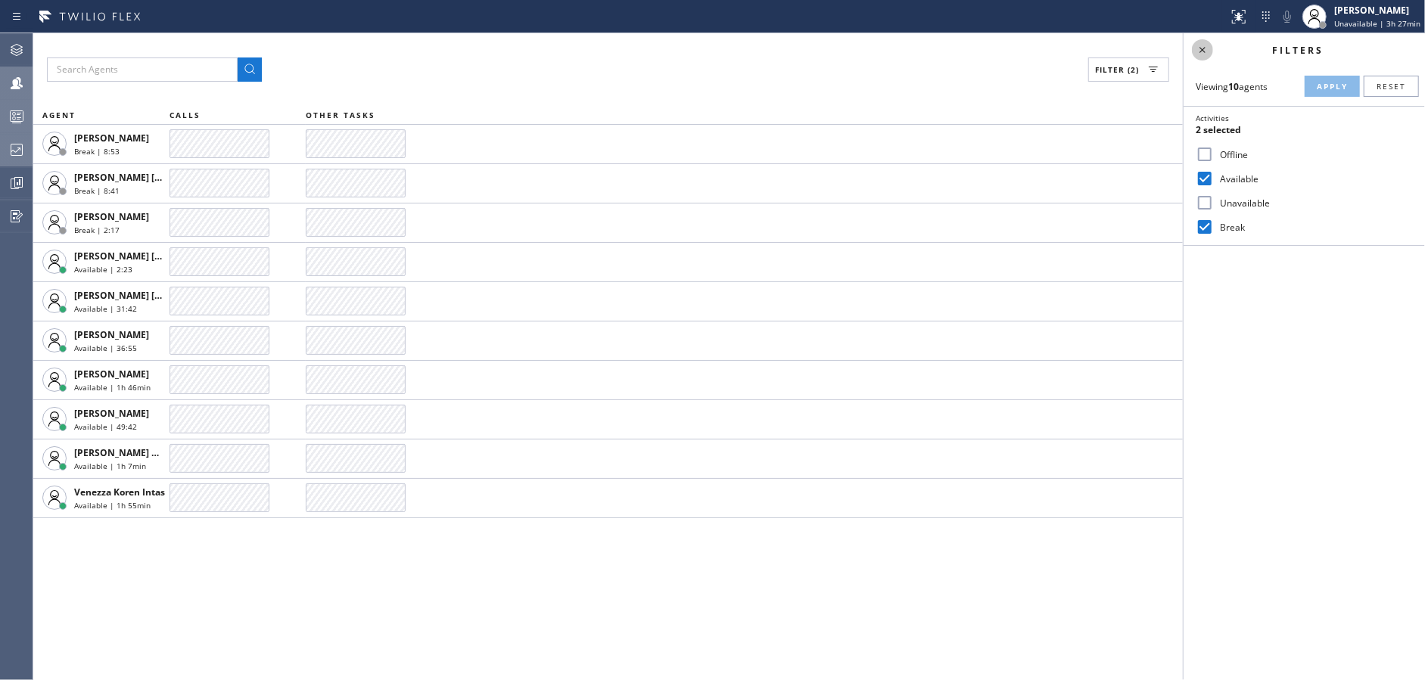
click at [1203, 47] on icon at bounding box center [1202, 50] width 18 height 18
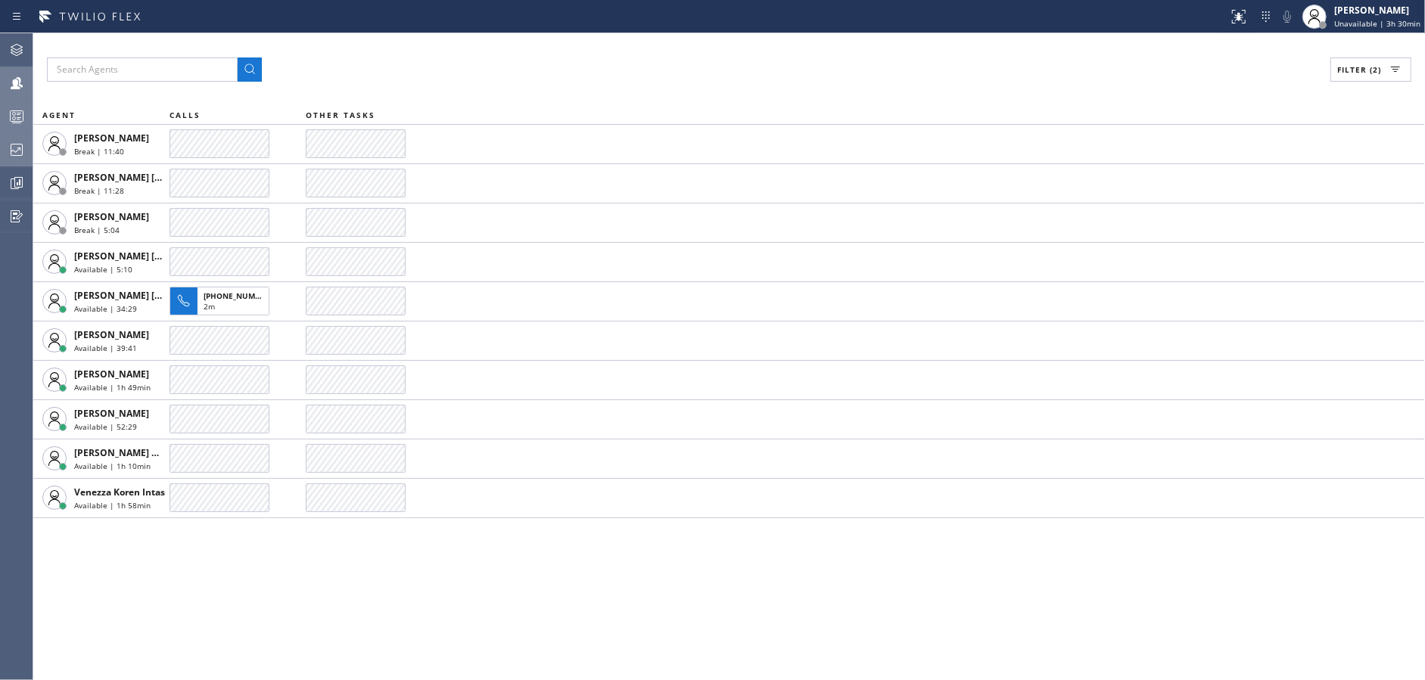
click at [452, 56] on div "Filter (2) AGENT CALLS OTHER TASKS [PERSON_NAME] Break | 11:40 [PERSON_NAME] [P…" at bounding box center [729, 356] width 1392 height 647
click at [487, 598] on div "Filter (2) AGENT CALLS OTHER TASKS [PERSON_NAME] Break | 11:58 [PERSON_NAME] [P…" at bounding box center [729, 356] width 1392 height 647
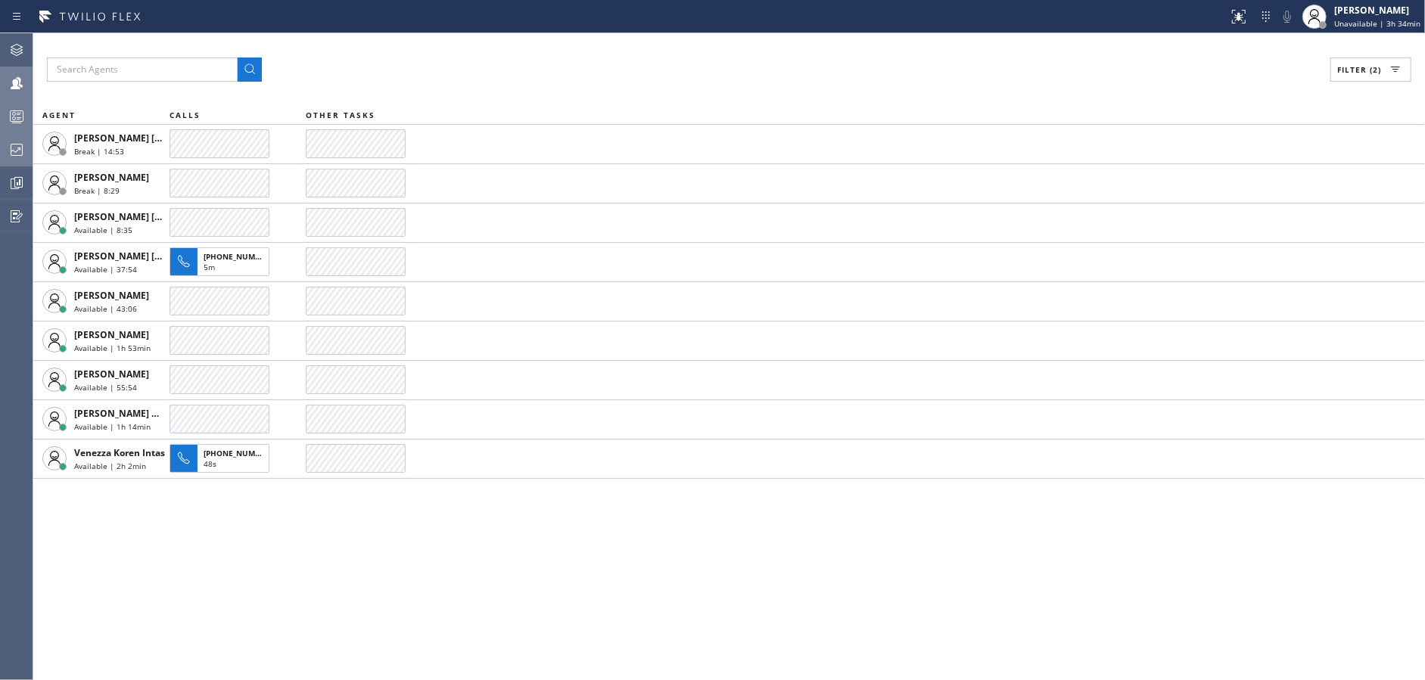
click at [356, 588] on div "Filter (2) AGENT CALLS OTHER TASKS [PERSON_NAME] [PERSON_NAME] Break | 14:53 [P…" at bounding box center [729, 356] width 1392 height 647
click at [407, 596] on div "Filter (2) AGENT CALLS OTHER TASKS [PERSON_NAME] [PERSON_NAME] Available | 13:2…" at bounding box center [729, 356] width 1392 height 647
